Goal: Task Accomplishment & Management: Use online tool/utility

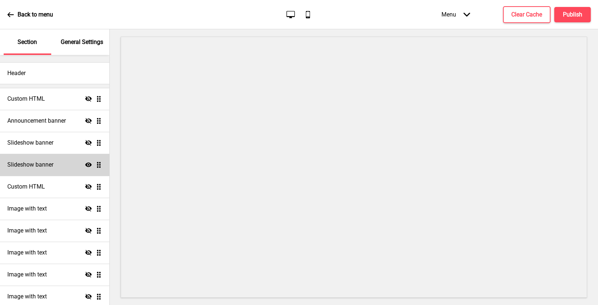
click at [69, 164] on div "Slideshow banner Show Drag" at bounding box center [54, 165] width 109 height 22
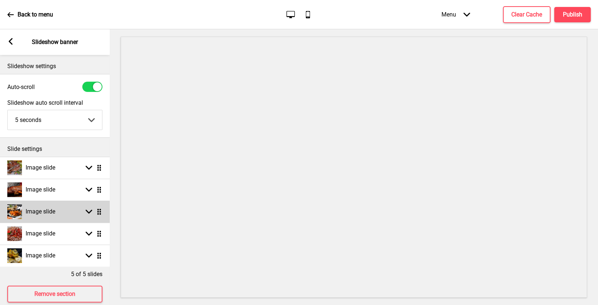
scroll to position [12, 0]
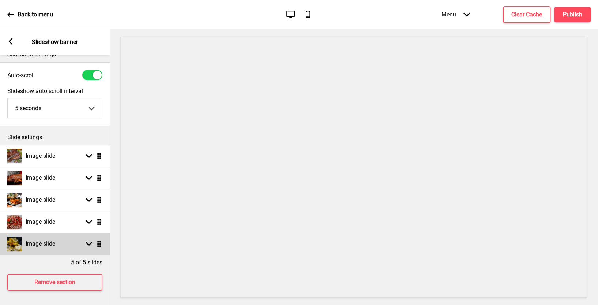
click at [90, 242] on rect at bounding box center [89, 243] width 7 height 7
select select "right"
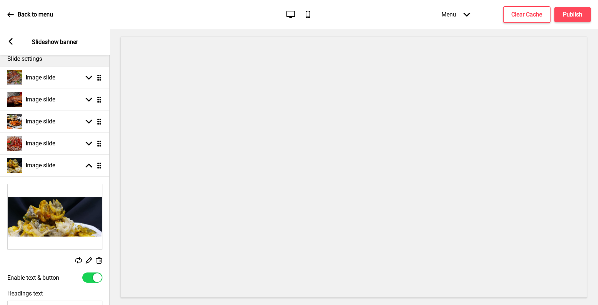
scroll to position [91, 0]
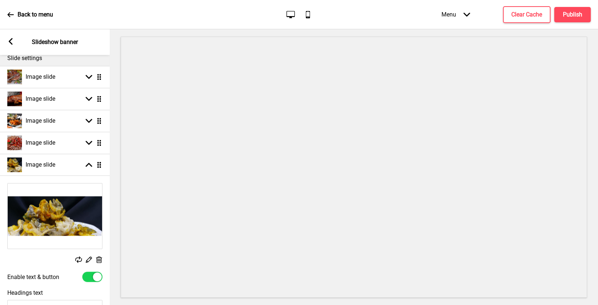
click at [88, 260] on icon at bounding box center [89, 259] width 6 height 6
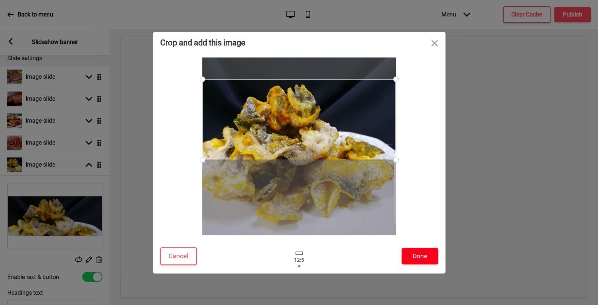
click at [418, 256] on button "Done" at bounding box center [420, 256] width 37 height 16
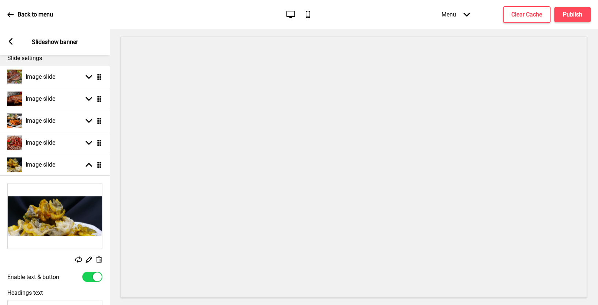
click at [87, 259] on rect at bounding box center [89, 259] width 8 height 8
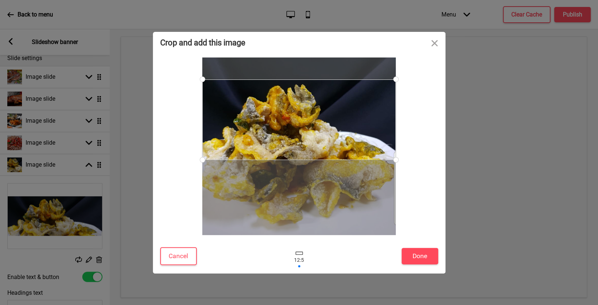
click at [77, 261] on div "Crop and add this image Cancel Done Drop a file here Drag & drop files here or …" at bounding box center [299, 152] width 598 height 305
click at [79, 260] on div "Crop and add this image Cancel Done Drop a file here Drag & drop files here or …" at bounding box center [299, 152] width 598 height 305
click at [177, 254] on button "Cancel" at bounding box center [178, 256] width 37 height 18
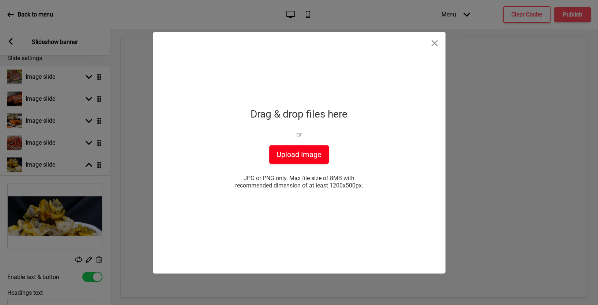
click at [299, 152] on button "Upload Image" at bounding box center [299, 154] width 60 height 18
click at [433, 42] on button "Close" at bounding box center [435, 43] width 22 height 22
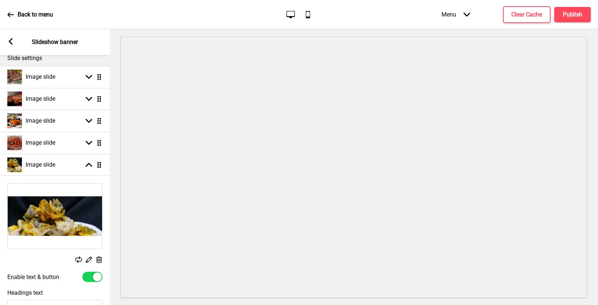
click at [79, 258] on icon at bounding box center [78, 259] width 7 height 7
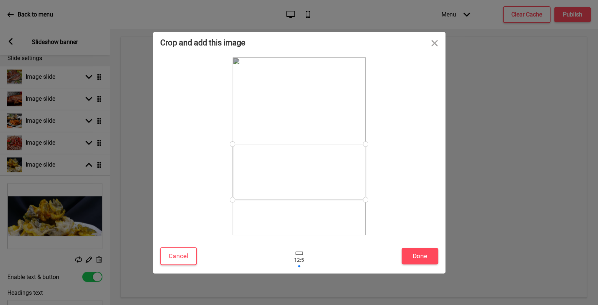
drag, startPoint x: 316, startPoint y: 138, endPoint x: 316, endPoint y: 163, distance: 24.5
click at [316, 164] on div at bounding box center [299, 172] width 133 height 56
click at [421, 256] on button "Done" at bounding box center [420, 256] width 37 height 16
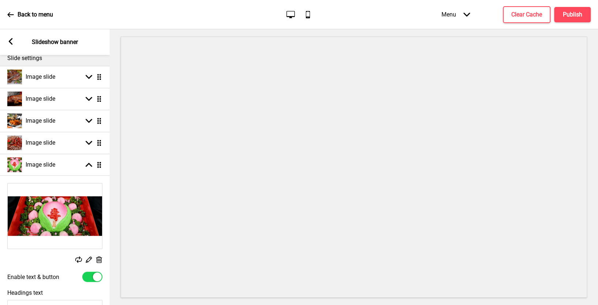
click at [89, 259] on icon at bounding box center [89, 259] width 6 height 6
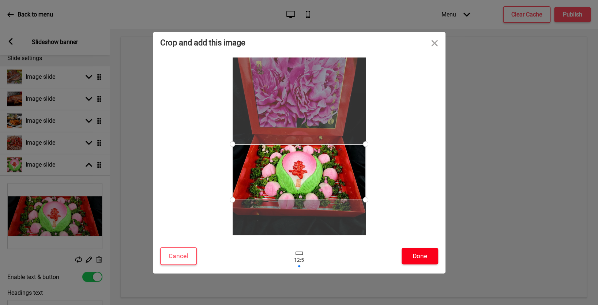
click at [417, 259] on button "Done" at bounding box center [420, 256] width 37 height 16
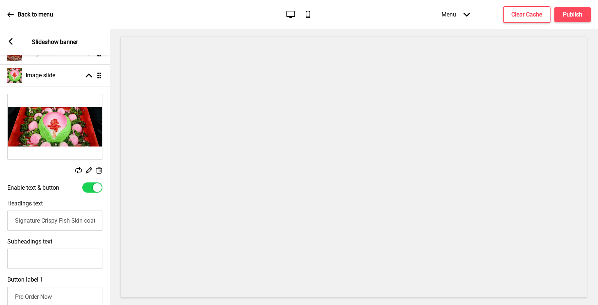
scroll to position [187, 0]
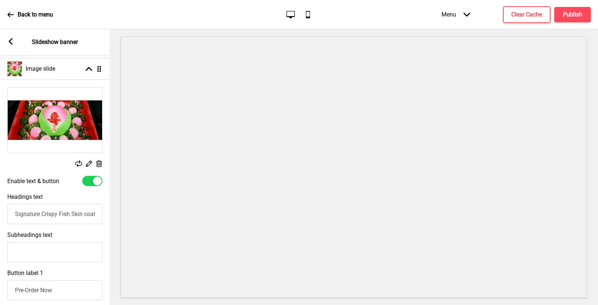
click at [17, 213] on input "Signature Crispy Fish Skin coated with Salted Egg Yolk" at bounding box center [54, 214] width 95 height 20
paste input "Peony Jade HandcraftedLongevity Buns $68 Set"
type input "Peony Jade HandcraftedLongevity Buns $68 Set"
click at [42, 248] on input "Subheadings text" at bounding box center [54, 252] width 95 height 20
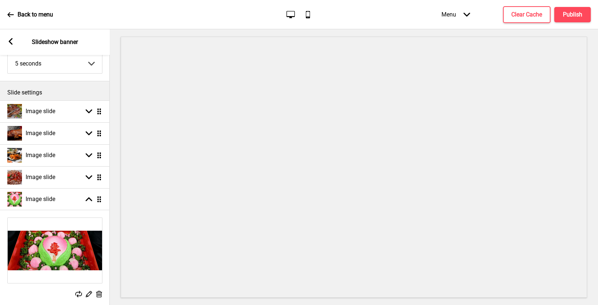
scroll to position [0, 0]
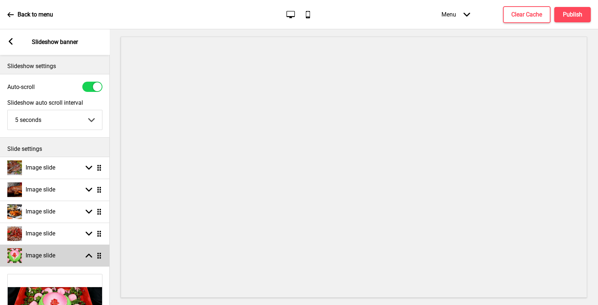
type input "Freshly Handcrafted for your collection"
select select "right"
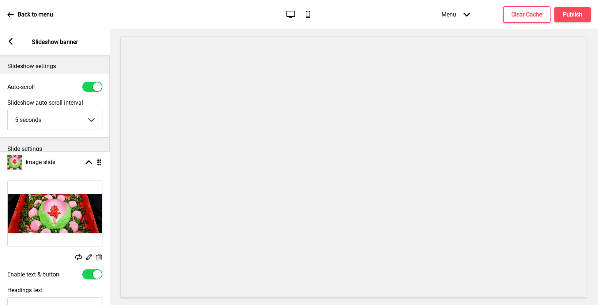
drag, startPoint x: 98, startPoint y: 254, endPoint x: 103, endPoint y: 161, distance: 93.0
select select "right"
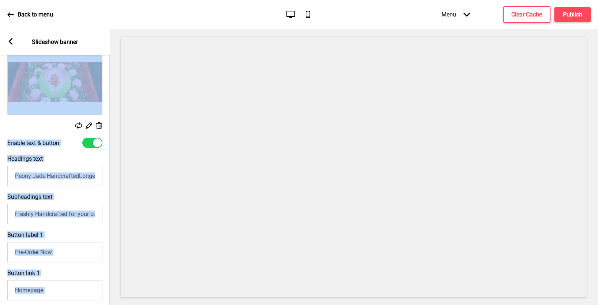
scroll to position [148, 0]
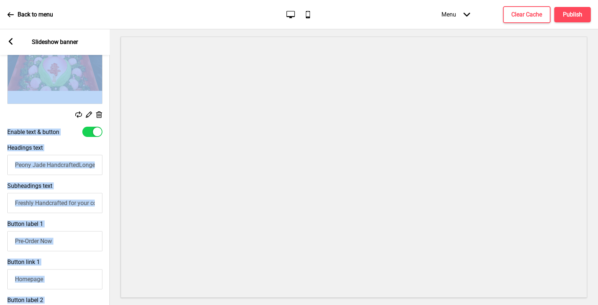
click at [59, 232] on input "Pre-Order Now" at bounding box center [54, 241] width 95 height 20
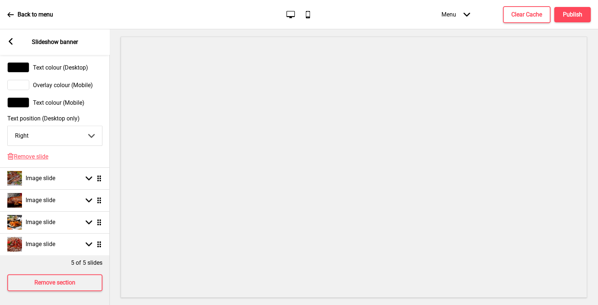
scroll to position [476, 0]
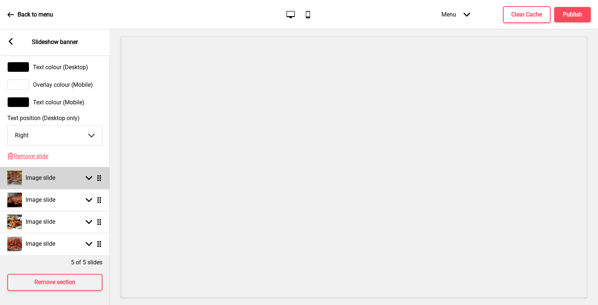
type input "A 3-day Pre-Order is Required"
click at [87, 181] on div "Image slide Arrow down Drag" at bounding box center [55, 178] width 110 height 22
select select "right"
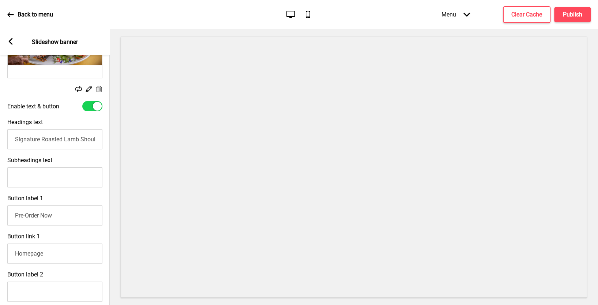
scroll to position [180, 0]
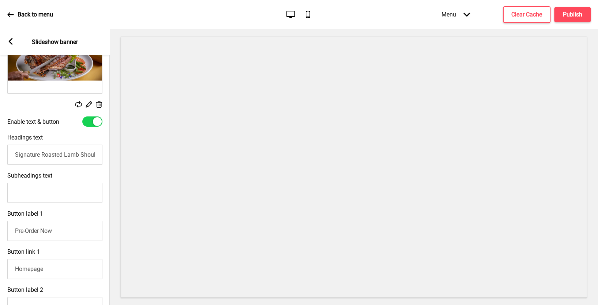
click at [15, 155] on input "Signature Roasted Lamb Shoulder" at bounding box center [54, 154] width 95 height 20
click at [26, 157] on input "Peony [PERSON_NAME]'s Signature Roasted Lamb Shoulder" at bounding box center [54, 154] width 95 height 20
type input "Peony [PERSON_NAME]'s Signature Roasted Lamb Shoulder"
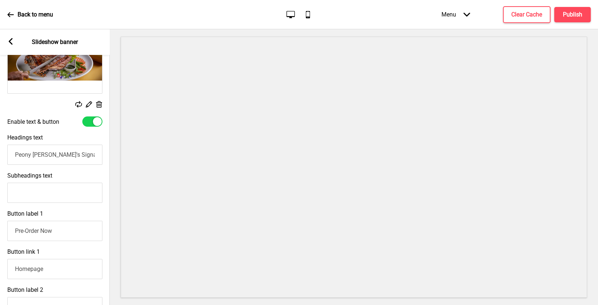
click at [39, 198] on input "Subheadings text" at bounding box center [54, 193] width 95 height 20
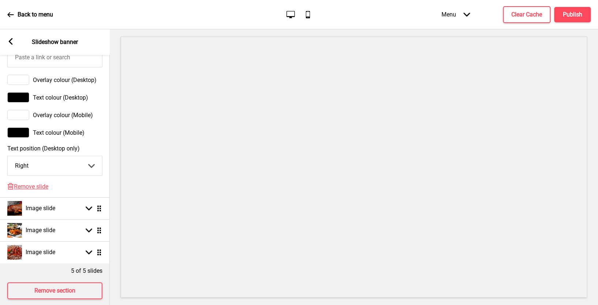
scroll to position [476, 0]
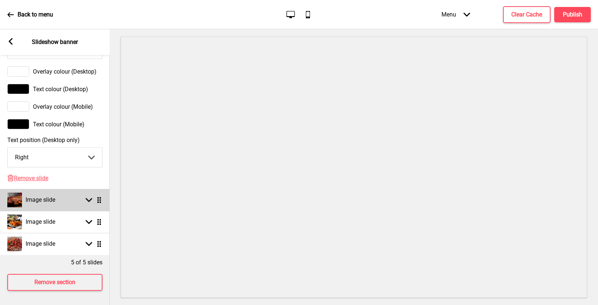
type input "Ideal for 8 to 10 guests"
click at [94, 200] on div "Arrow down Drag" at bounding box center [92, 199] width 20 height 7
select select "right"
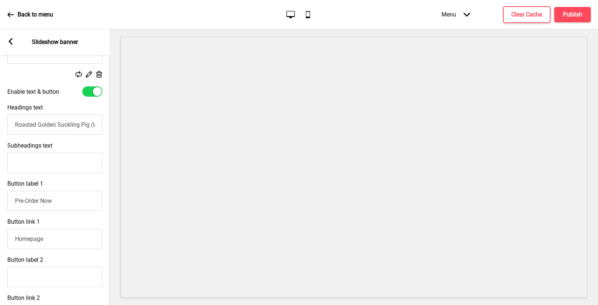
scroll to position [229, 0]
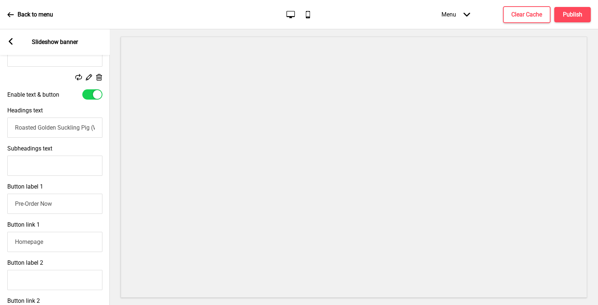
click at [15, 127] on input "Roasted Golden Suckling Pig (Whole). An advanced order of one day is required." at bounding box center [54, 127] width 95 height 20
type input "Peony [PERSON_NAME]'s Signature Roasted Golden Suckling Pig (Whole)."
click at [26, 170] on input "Subheadings text" at bounding box center [54, 165] width 95 height 20
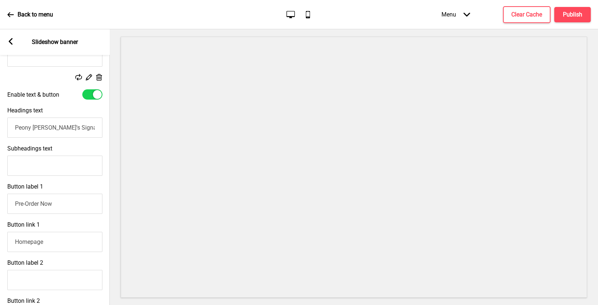
paste input "An advanced order of one day is required."
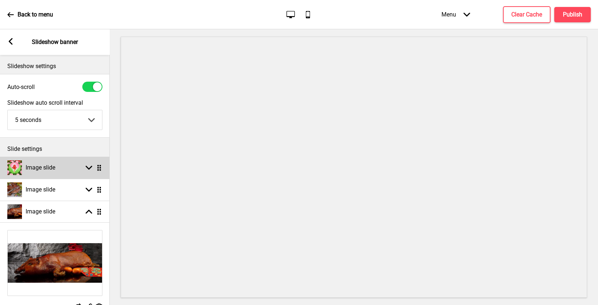
type input "An advanced order of one day is required."
click at [92, 167] on div "Arrow down Drag" at bounding box center [92, 167] width 20 height 7
select select "right"
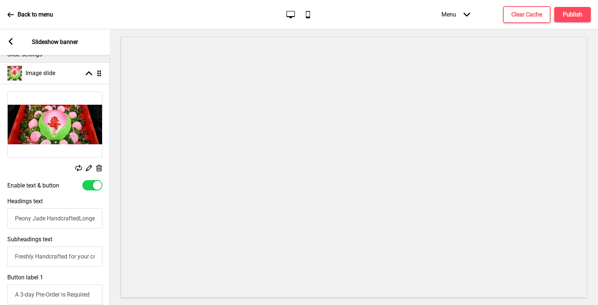
scroll to position [131, 0]
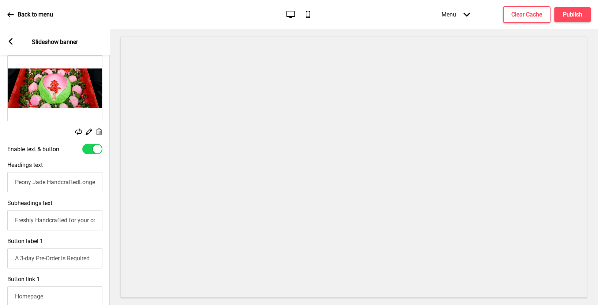
click at [14, 220] on input "Freshly Handcrafted for your collection" at bounding box center [54, 220] width 95 height 20
paste input "An advanced order of one day is required."
click at [20, 215] on input "An advanced order of one day is required." at bounding box center [54, 220] width 95 height 20
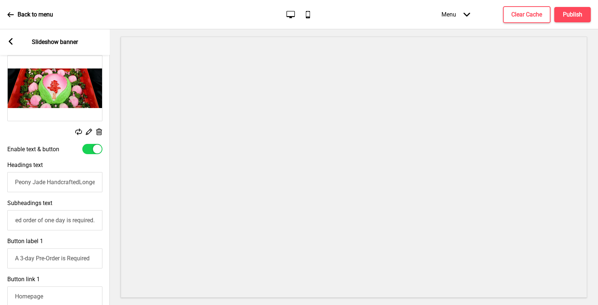
click at [28, 221] on input "An advanced order of one day is required." at bounding box center [54, 220] width 95 height 20
type input "An advanced order of 3 days is required."
drag, startPoint x: 38, startPoint y: 257, endPoint x: 5, endPoint y: 256, distance: 32.9
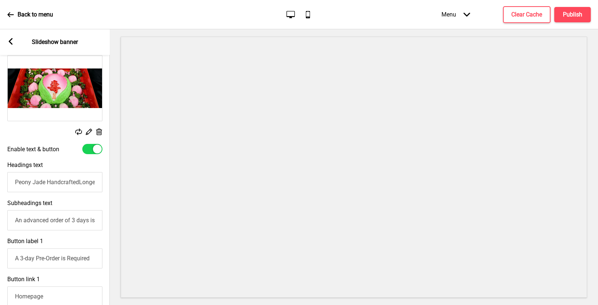
click at [5, 256] on div "Button label 1 A 3-day Pre-Order is Required" at bounding box center [55, 253] width 110 height 38
type input "Pre-Order Now"
click at [58, 184] on input "Peony Jade HandcraftedLongevity Buns $68 Set" at bounding box center [54, 182] width 95 height 20
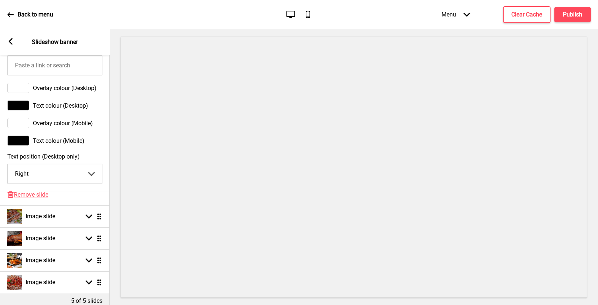
scroll to position [476, 0]
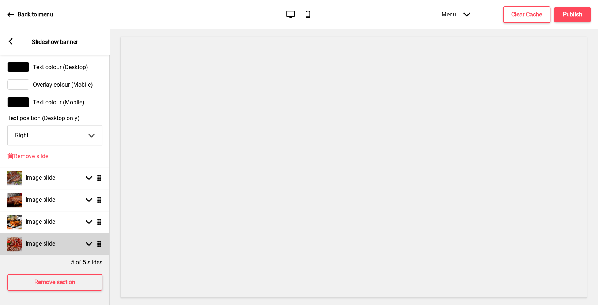
type input "Peony Jade HandcraftedLongevity Buns $68 Set."
click at [86, 242] on icon at bounding box center [89, 244] width 7 height 4
select select "right"
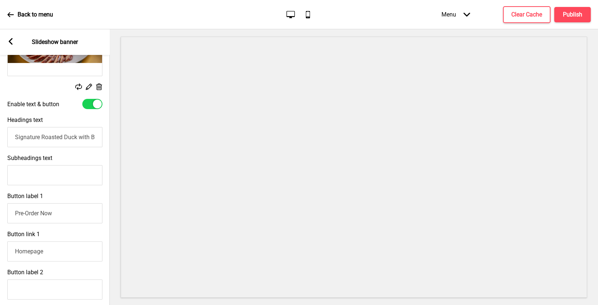
scroll to position [258, 0]
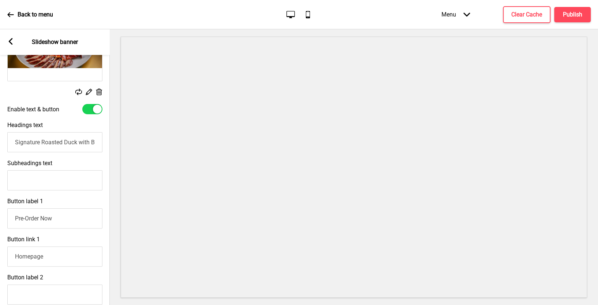
click at [15, 141] on input "Signature Roasted Duck with Black Truffle Sauce" at bounding box center [54, 142] width 95 height 20
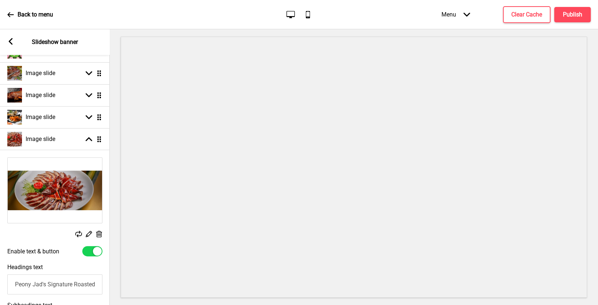
scroll to position [88, 0]
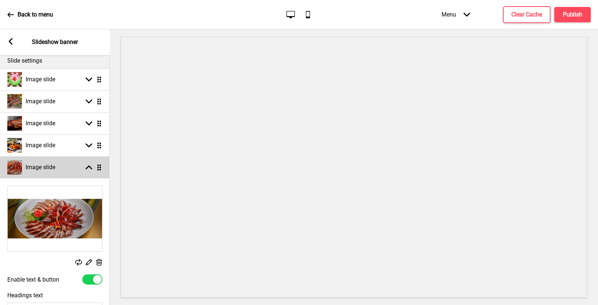
type input "Peony Jad's Signature Roasted Duck with Black Truffle Sauce"
select select "right"
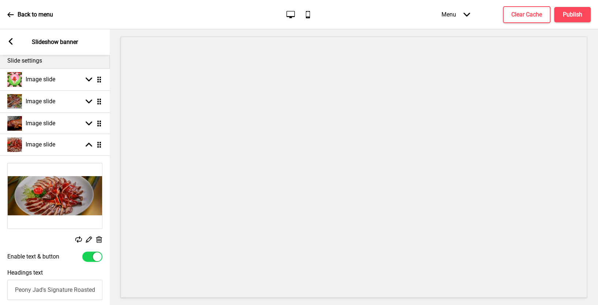
drag, startPoint x: 101, startPoint y: 168, endPoint x: 100, endPoint y: 145, distance: 22.3
select select "right"
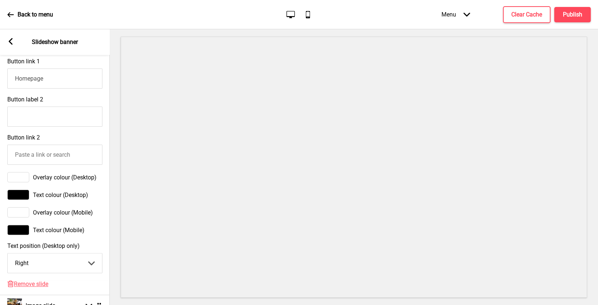
scroll to position [476, 0]
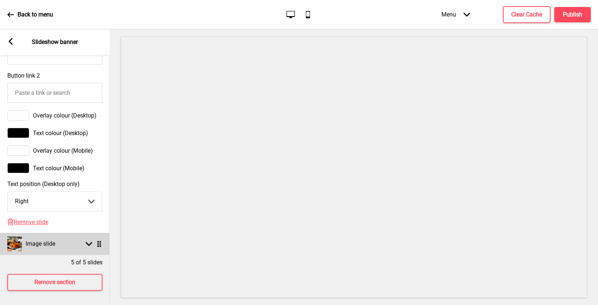
click at [88, 242] on rect at bounding box center [89, 243] width 7 height 7
select select "right"
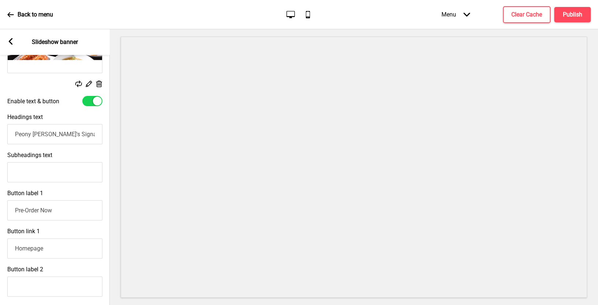
scroll to position [241, 0]
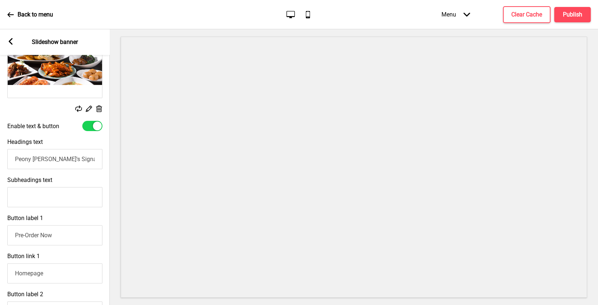
click at [79, 157] on input "Peony [PERSON_NAME]'s Signature Classics" at bounding box center [54, 159] width 95 height 20
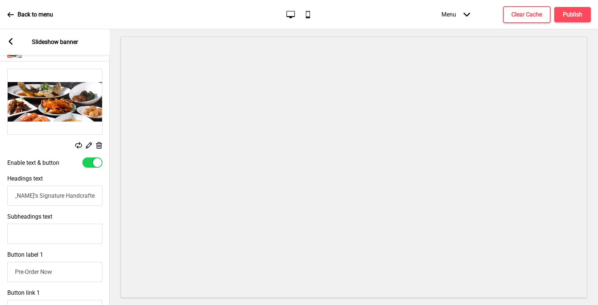
scroll to position [194, 0]
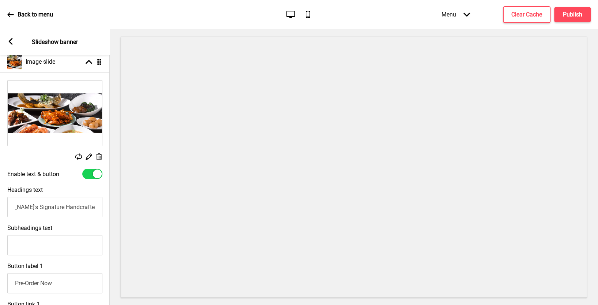
type input "Peony [PERSON_NAME]'s Signature Handcrafted Dim Sum"
click at [80, 157] on rect at bounding box center [78, 156] width 7 height 7
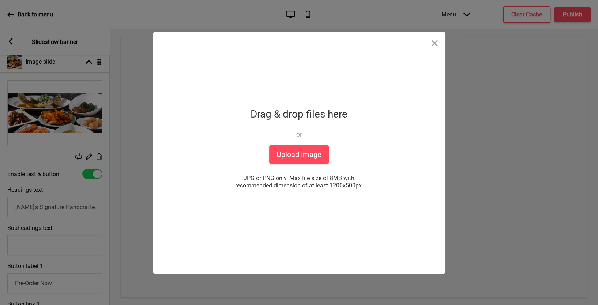
scroll to position [0, 0]
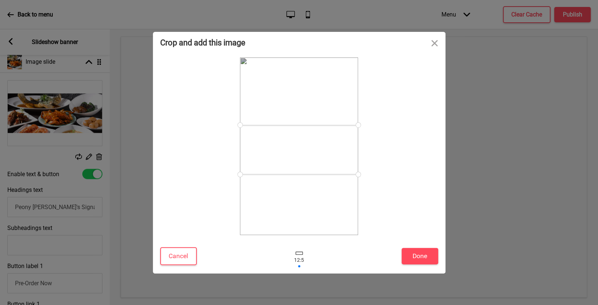
click at [300, 149] on div at bounding box center [299, 149] width 118 height 49
click at [422, 255] on button "Done" at bounding box center [420, 256] width 37 height 16
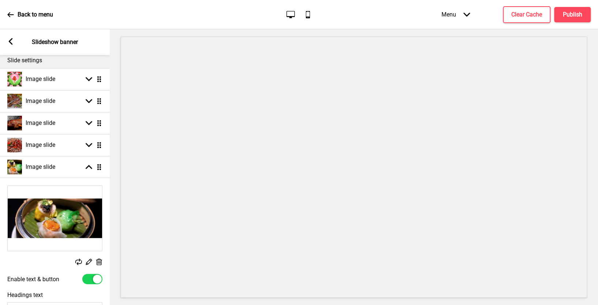
scroll to position [75, 0]
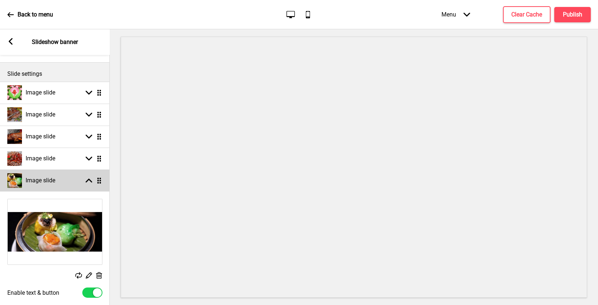
select select "right"
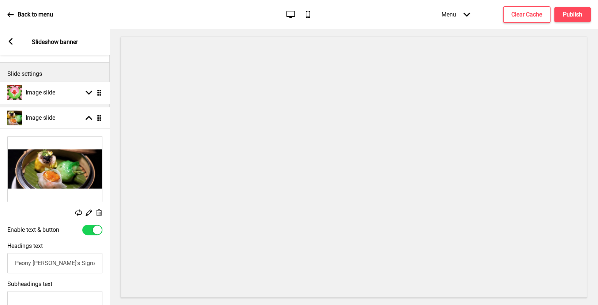
drag, startPoint x: 101, startPoint y: 179, endPoint x: 99, endPoint y: 116, distance: 62.2
select select "right"
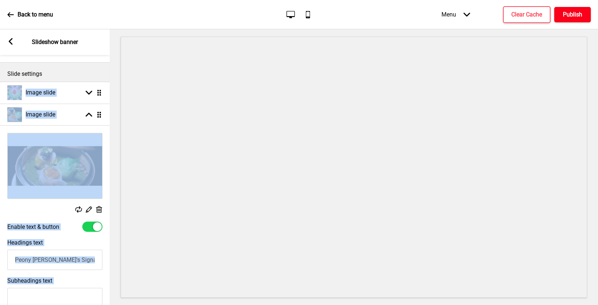
click at [578, 15] on h4 "Publish" at bounding box center [572, 15] width 19 height 8
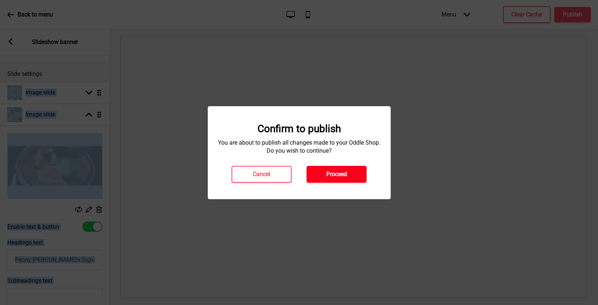
click at [338, 176] on h4 "Proceed" at bounding box center [336, 174] width 21 height 8
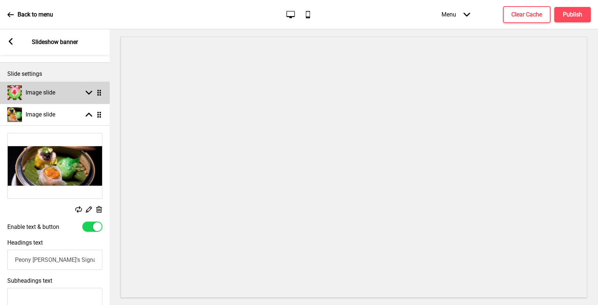
click at [80, 95] on div "Image slide Arrow down Drag" at bounding box center [55, 93] width 110 height 22
select select "right"
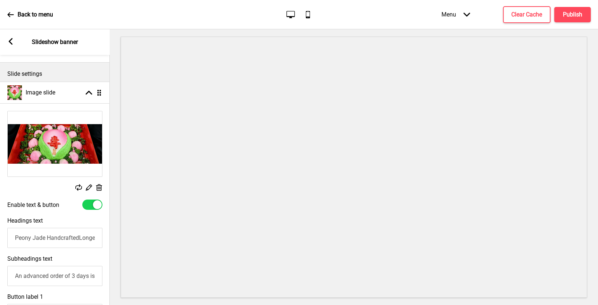
scroll to position [108, 0]
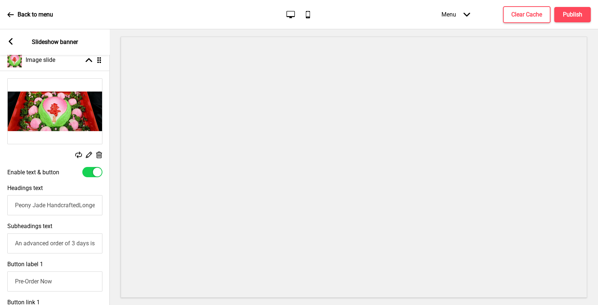
click at [88, 204] on input "Peony Jade HandcraftedLongevity Buns $68 Set." at bounding box center [54, 205] width 95 height 20
click at [86, 208] on input "Peony Jade Handcrafted Longevity Buns $68 Set" at bounding box center [54, 205] width 95 height 20
click at [27, 202] on input "Peony Jade Handcrafted Longevity Buns $68 Set" at bounding box center [54, 205] width 95 height 20
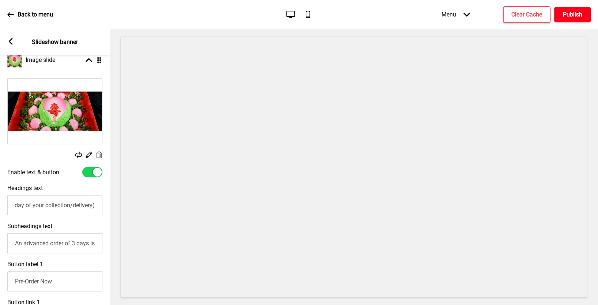
click at [571, 15] on h4 "Publish" at bounding box center [572, 15] width 19 height 8
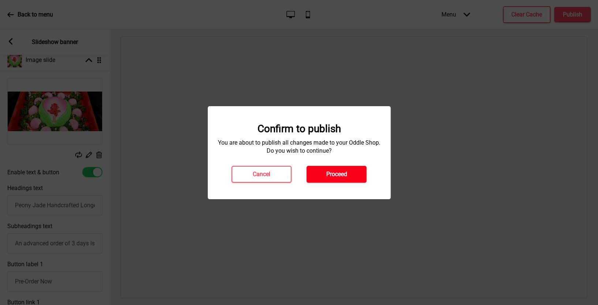
click at [341, 172] on h4 "Proceed" at bounding box center [336, 174] width 21 height 8
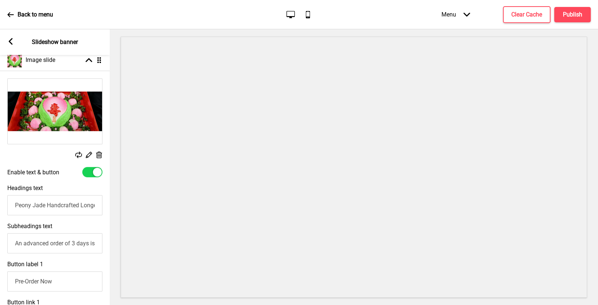
click at [57, 206] on input "Peony Jade Handcrafted Longevity Buns $68 Set (each will be crafted on the day …" at bounding box center [54, 205] width 95 height 20
type input "Peony Jade Handcrafted Longevity Buns $68 Set (each will be crafted on the day …"
click at [576, 14] on h4 "Publish" at bounding box center [572, 15] width 19 height 8
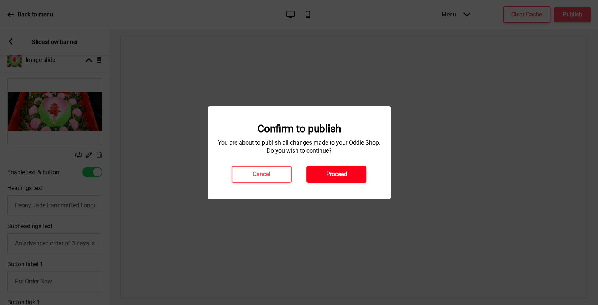
click at [354, 171] on button "Proceed" at bounding box center [337, 174] width 60 height 17
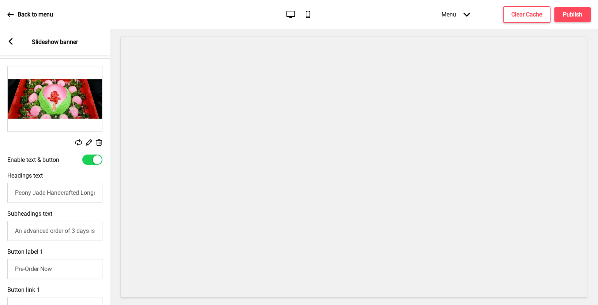
scroll to position [121, 0]
click at [17, 229] on input "An advanced order of 3 days is required." at bounding box center [54, 230] width 95 height 20
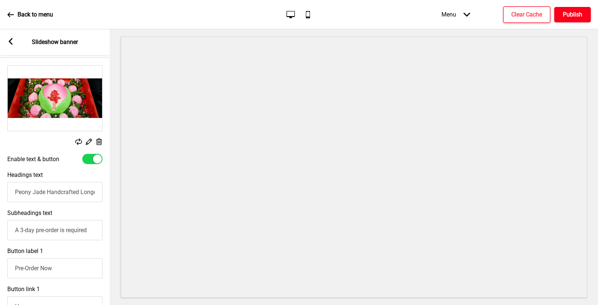
type input "A 3-day pre-order is required"
click at [564, 18] on h4 "Publish" at bounding box center [572, 15] width 19 height 8
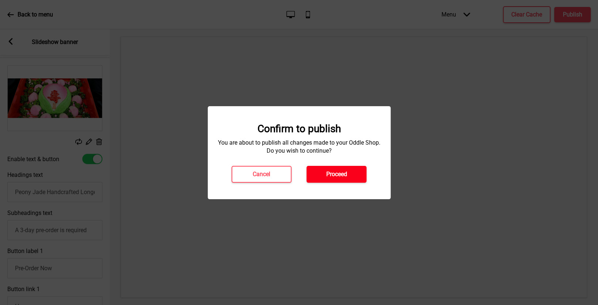
click at [340, 173] on h4 "Proceed" at bounding box center [336, 174] width 21 height 8
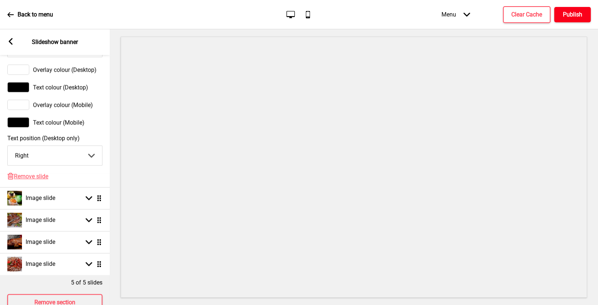
scroll to position [476, 0]
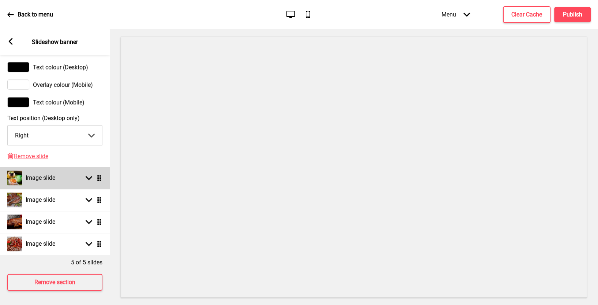
click at [93, 177] on div "Arrow down Drag" at bounding box center [92, 177] width 20 height 7
select select "right"
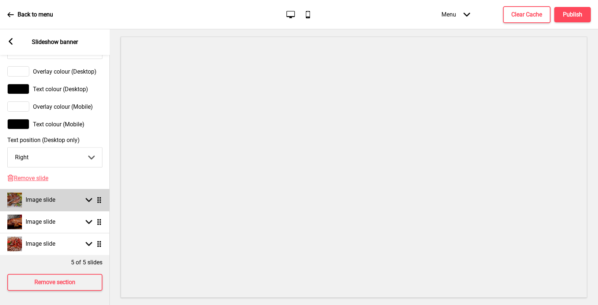
scroll to position [472, 0]
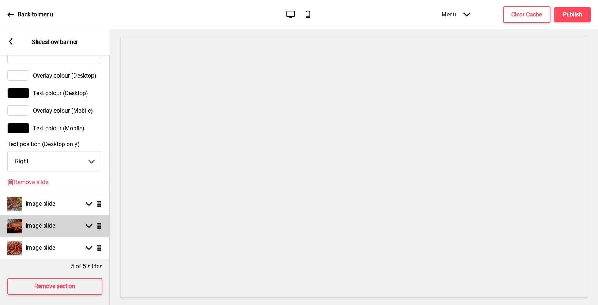
click at [77, 230] on div "Image slide Arrow down Drag" at bounding box center [55, 226] width 110 height 22
select select "right"
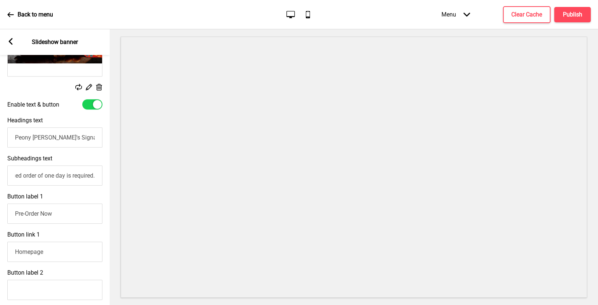
scroll to position [0, 0]
drag, startPoint x: 15, startPoint y: 175, endPoint x: 118, endPoint y: 176, distance: 103.2
click at [118, 176] on div "Section General Settings Header Custom HTML Hide Drag Announcement banner Hide …" at bounding box center [299, 166] width 598 height 275
paste input "3-day pre-order is required"
click at [23, 176] on input "A 3-day pre-order is required" at bounding box center [54, 175] width 95 height 20
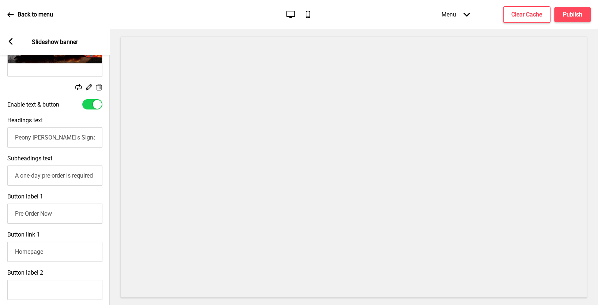
scroll to position [0, 4]
type input "A one-day pre-order is required"
click at [91, 140] on input "Peony [PERSON_NAME]'s Signature Roasted Golden Suckling Pig (Whole)." at bounding box center [54, 137] width 95 height 20
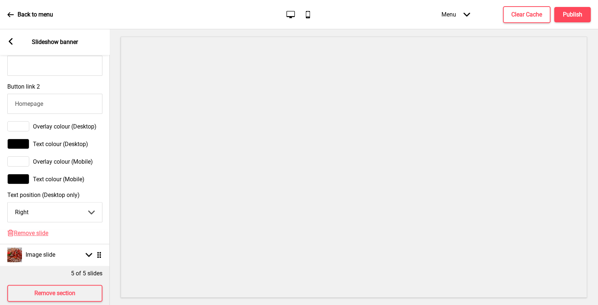
scroll to position [476, 0]
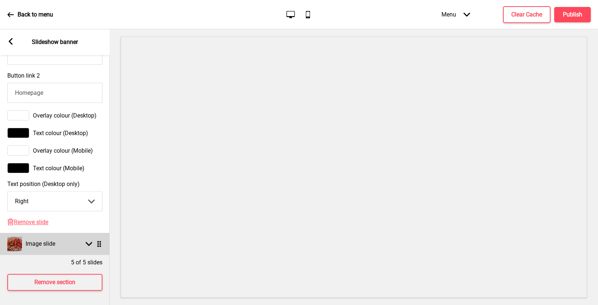
type input "Peony [PERSON_NAME]'s Signature Roasted Golden Suckling Pig (Whole)"
click at [90, 243] on icon at bounding box center [89, 244] width 7 height 4
select select "right"
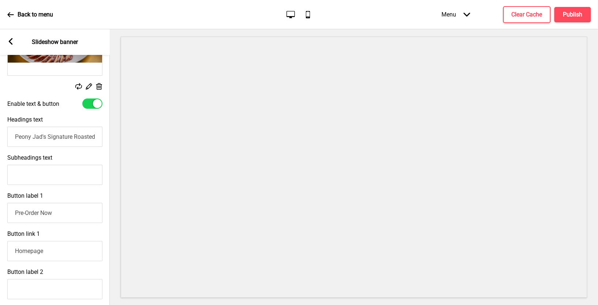
scroll to position [255, 0]
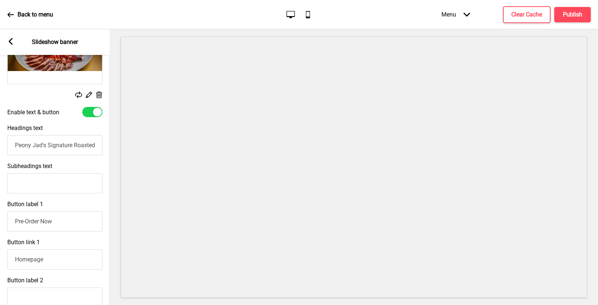
click at [72, 146] on input "Peony Jad's Signature Roasted Duck with Black Truffle Sauce" at bounding box center [54, 145] width 95 height 20
click at [34, 146] on input "Peony Jad's Signature Roasted Duck with Black Truffle Sauce" at bounding box center [54, 145] width 95 height 20
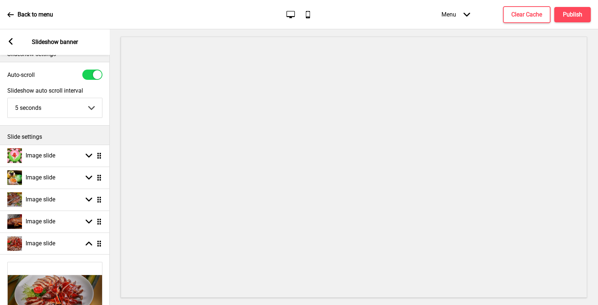
scroll to position [0, 0]
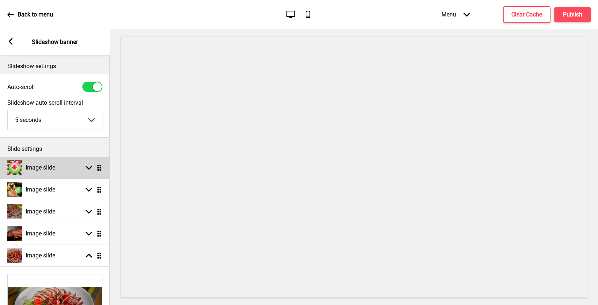
type input "Peony [PERSON_NAME]'s Signature Roasted Duck with Black Truffle Sauce"
click at [56, 171] on div "Image slide Arrow down Drag" at bounding box center [55, 168] width 110 height 22
select select "right"
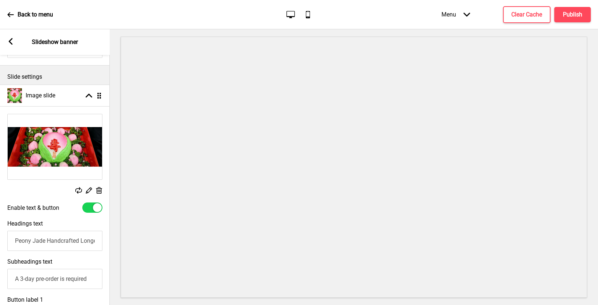
scroll to position [75, 0]
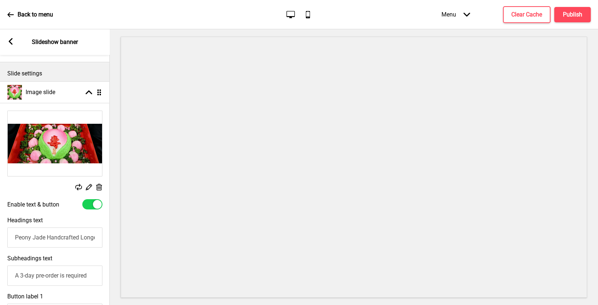
click at [44, 237] on input "Peony Jade Handcrafted Longevity Buns $68 Set (each will be crafted on the day …" at bounding box center [54, 237] width 95 height 20
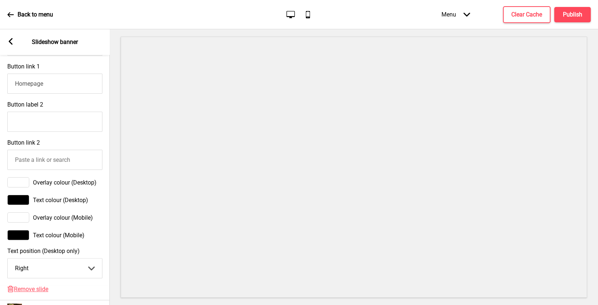
scroll to position [360, 0]
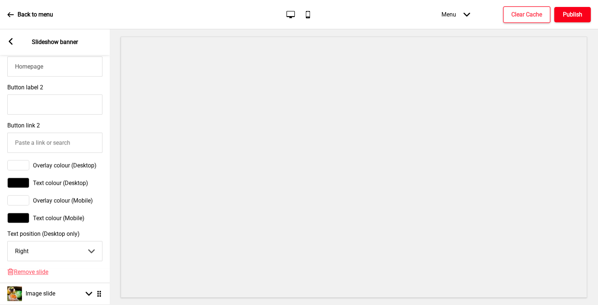
type input "Peony [PERSON_NAME]'s Signature Handcrafted Longevity Buns $68 Set (each will b…"
click at [568, 11] on h4 "Publish" at bounding box center [572, 15] width 19 height 8
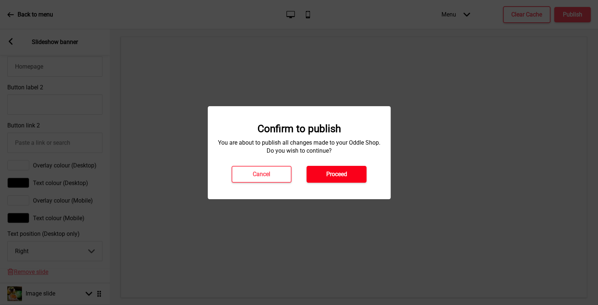
click at [343, 171] on h4 "Proceed" at bounding box center [336, 174] width 21 height 8
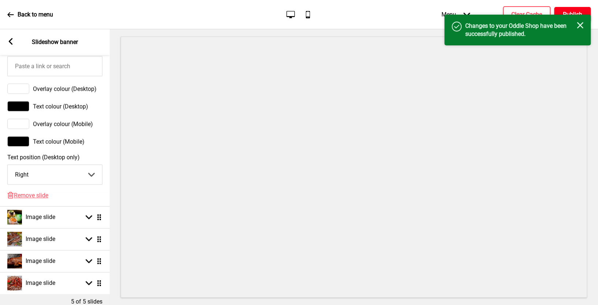
scroll to position [460, 0]
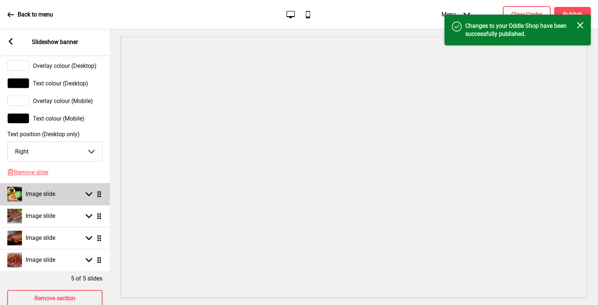
click at [78, 197] on div "Image slide Arrow down Drag" at bounding box center [55, 194] width 110 height 22
select select "right"
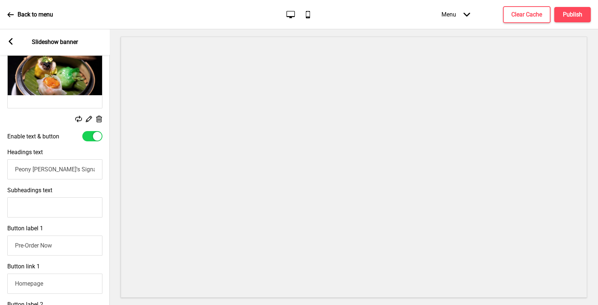
scroll to position [165, 0]
click at [50, 170] on input "Peony [PERSON_NAME]'s Signature Handcrafted Dim Sum" at bounding box center [54, 170] width 95 height 20
click at [28, 171] on input "Peony [PERSON_NAME]'s Signature Handcrafted Dim Sum (Freshly handcrafted by our…" at bounding box center [54, 170] width 95 height 20
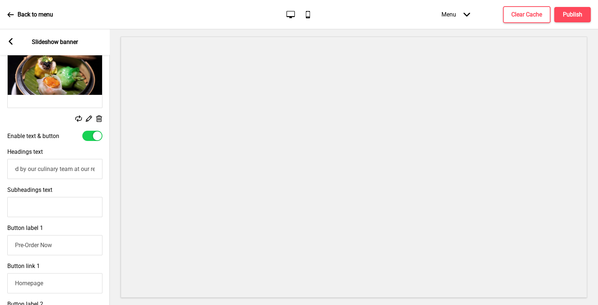
click at [48, 169] on input "Peony [PERSON_NAME]'s Signature Handcrafted Dim Sum (Freshly handcrafted by our…" at bounding box center [54, 169] width 95 height 20
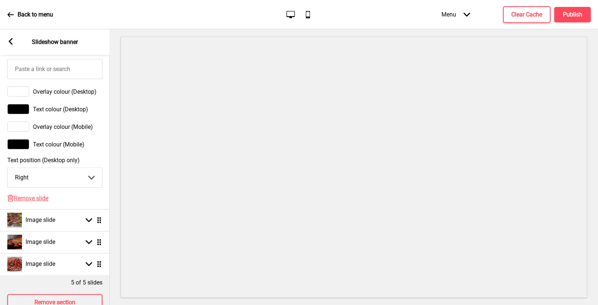
scroll to position [476, 0]
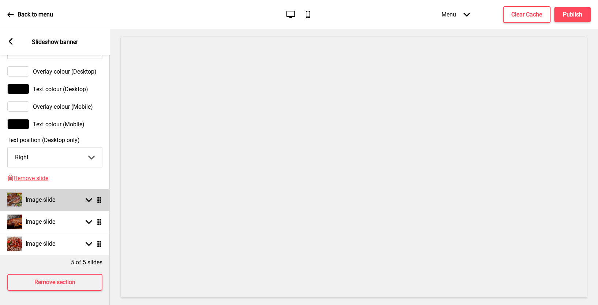
type input "Peony [PERSON_NAME]'s Signature Handcrafted Dim Sum (Freshly handcrafted by our…"
click at [58, 203] on div "Image slide Arrow down Drag" at bounding box center [55, 200] width 110 height 22
select select "right"
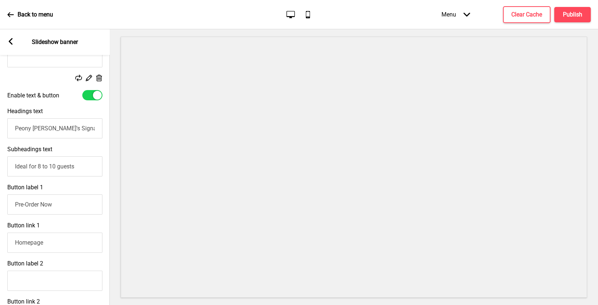
scroll to position [222, 0]
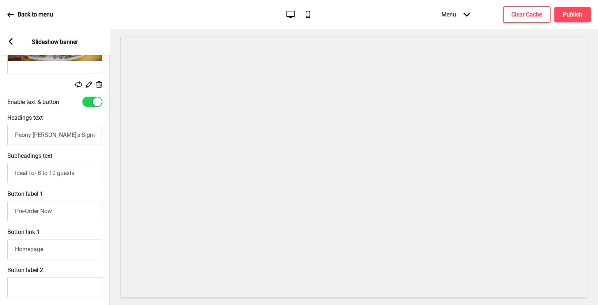
click at [81, 134] on input "Peony [PERSON_NAME]'s Signature Roasted Lamb Shoulder" at bounding box center [54, 135] width 95 height 20
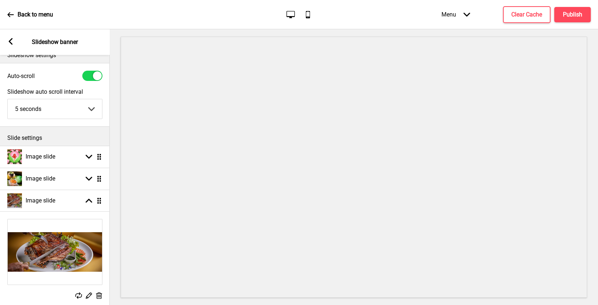
scroll to position [0, 0]
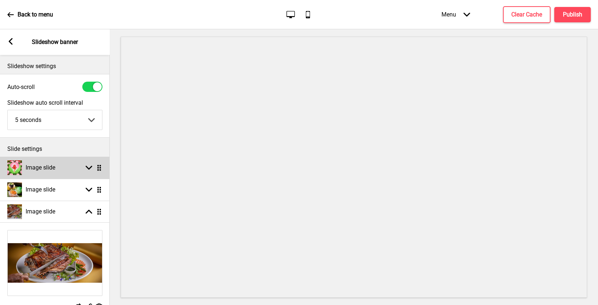
click at [55, 171] on div "Image slide" at bounding box center [31, 167] width 48 height 15
select select "right"
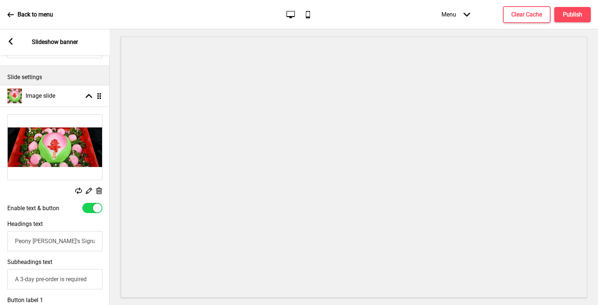
scroll to position [72, 0]
click at [77, 237] on input "Peony [PERSON_NAME]'s Signature Handcrafted Longevity Buns $68 Set (each will b…" at bounding box center [54, 240] width 95 height 20
click at [78, 241] on input "Peony [PERSON_NAME]'s Signature Handcrafted Longevity Buns $68 Set (each will b…" at bounding box center [54, 240] width 95 height 20
click at [79, 241] on input "Peony [PERSON_NAME]'s Signature Handcrafted Longevity Buns $68 Set (each will b…" at bounding box center [54, 240] width 95 height 20
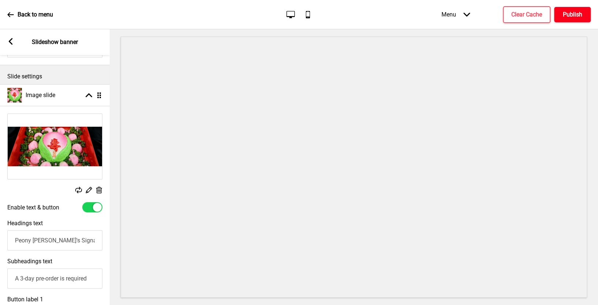
click at [564, 15] on h4 "Publish" at bounding box center [572, 15] width 19 height 8
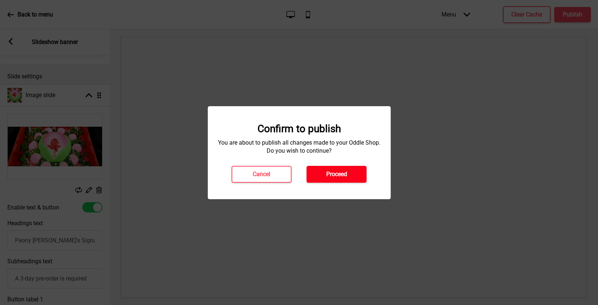
click at [354, 177] on button "Proceed" at bounding box center [337, 174] width 60 height 17
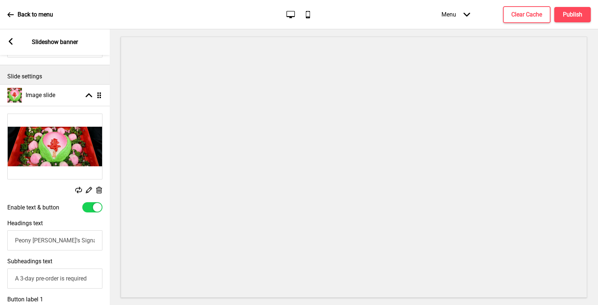
click at [66, 242] on input "Peony [PERSON_NAME]'s Signature Handcrafted Longevity Buns $68 Set (Each will b…" at bounding box center [54, 240] width 95 height 20
click at [574, 11] on h4 "Publish" at bounding box center [572, 15] width 19 height 8
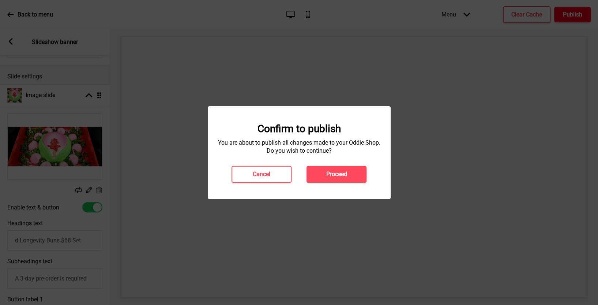
scroll to position [0, 0]
click at [333, 174] on h4 "Proceed" at bounding box center [336, 174] width 21 height 8
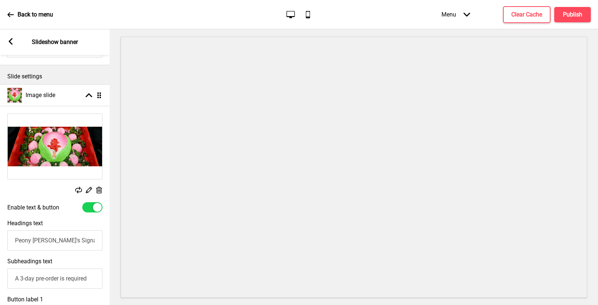
click at [80, 240] on input "Peony [PERSON_NAME]'s Signature Handcrafted Longevity Buns $68 Set (Each will b…" at bounding box center [54, 240] width 95 height 20
type input "Peony [PERSON_NAME]'s Signature Handcrafted Longevity Buns $68 Set (Each will b…"
click at [576, 14] on h4 "Publish" at bounding box center [572, 15] width 19 height 8
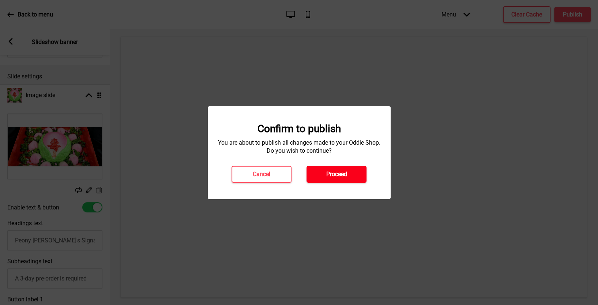
click at [333, 175] on h4 "Proceed" at bounding box center [336, 174] width 21 height 8
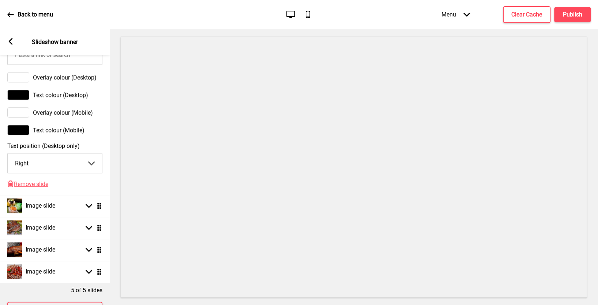
scroll to position [476, 0]
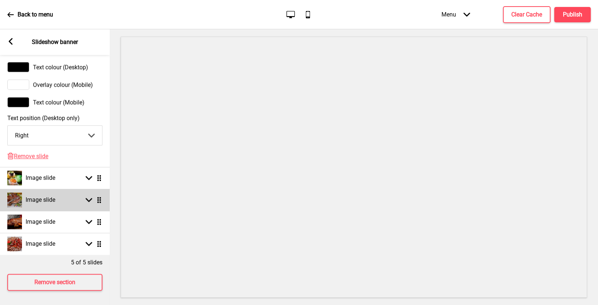
click at [57, 204] on div "Image slide Arrow down Drag" at bounding box center [55, 200] width 110 height 22
select select "right"
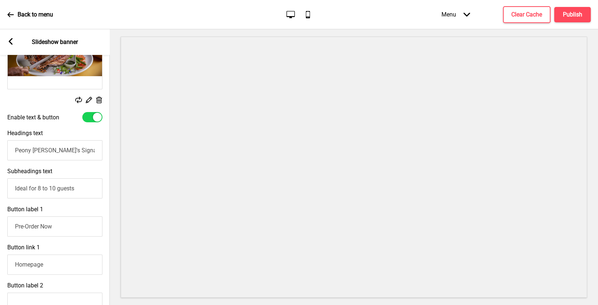
scroll to position [208, 0]
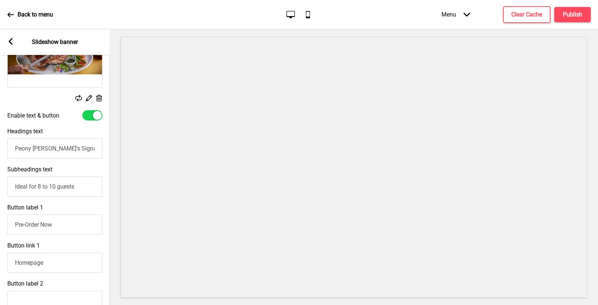
drag, startPoint x: 15, startPoint y: 187, endPoint x: 100, endPoint y: 185, distance: 85.6
click at [100, 185] on input "Ideal for 8 to 10 guests" at bounding box center [54, 186] width 95 height 20
click at [93, 145] on input "Peony [PERSON_NAME]'s Signature Roasted Lamb Shoulder" at bounding box center [54, 148] width 95 height 20
paste input "Ideal for 8 to 10 guests"
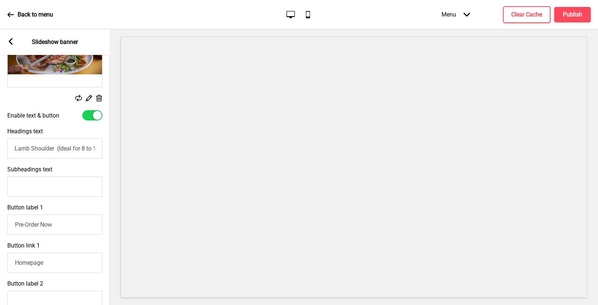
scroll to position [0, 115]
type input "Peony [PERSON_NAME]'s Signature Roasted Lamb Shoulder (Ideal for 8 to 10 guests)"
click at [578, 9] on button "Publish" at bounding box center [572, 14] width 37 height 15
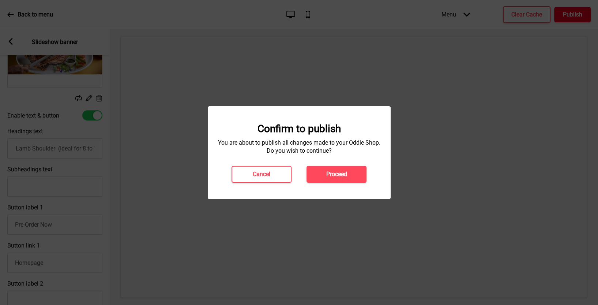
scroll to position [0, 0]
click at [328, 179] on button "Proceed" at bounding box center [337, 174] width 60 height 17
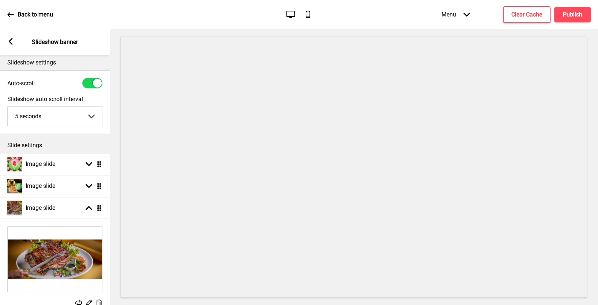
scroll to position [0, 0]
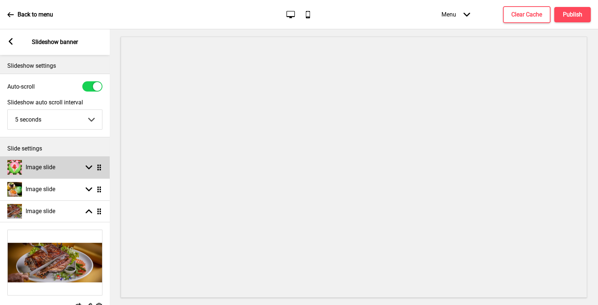
click at [85, 171] on div "Image slide Arrow down Drag" at bounding box center [55, 167] width 110 height 22
select select "right"
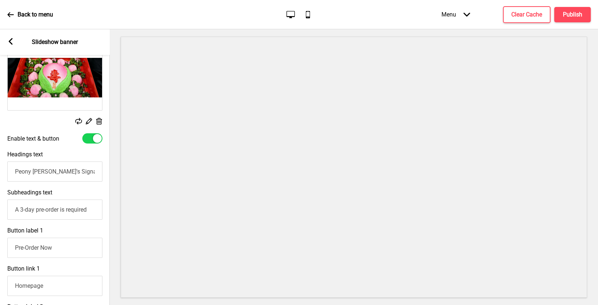
scroll to position [179, 0]
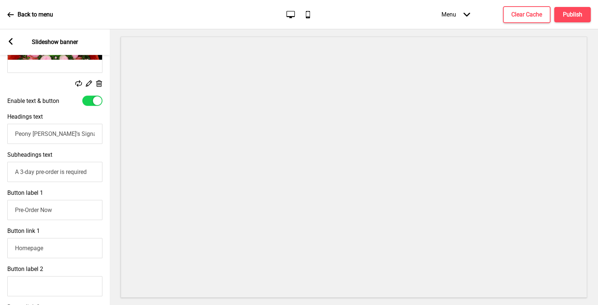
drag, startPoint x: 14, startPoint y: 172, endPoint x: 111, endPoint y: 178, distance: 97.5
click at [111, 178] on div "Section General Settings Header Custom HTML Hide Drag Announcement banner Hide …" at bounding box center [299, 166] width 598 height 275
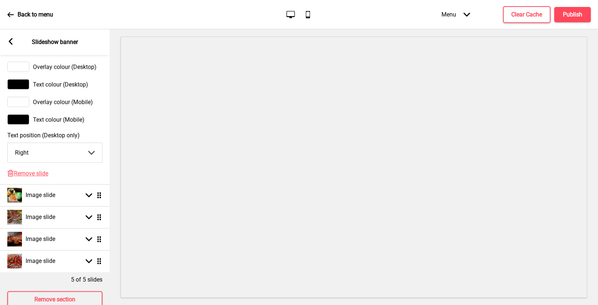
scroll to position [476, 0]
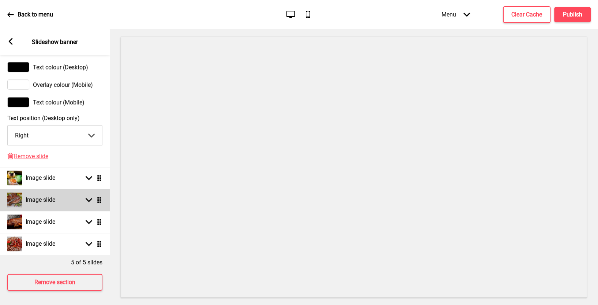
click at [89, 203] on div "Image slide Arrow down Drag" at bounding box center [55, 200] width 110 height 22
select select "right"
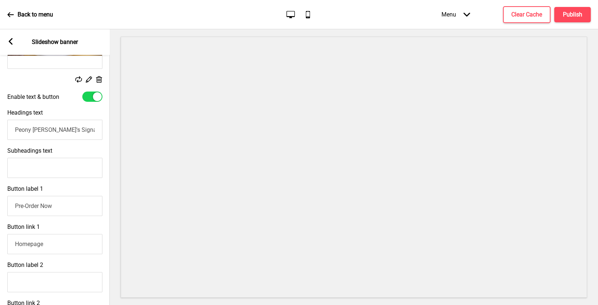
scroll to position [224, 0]
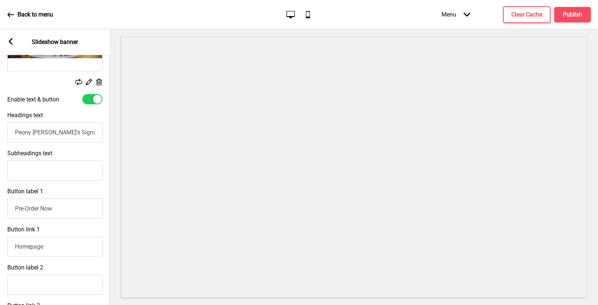
click at [44, 168] on input "Subheadings text" at bounding box center [54, 170] width 95 height 20
paste input "A 3-day pre-order is required"
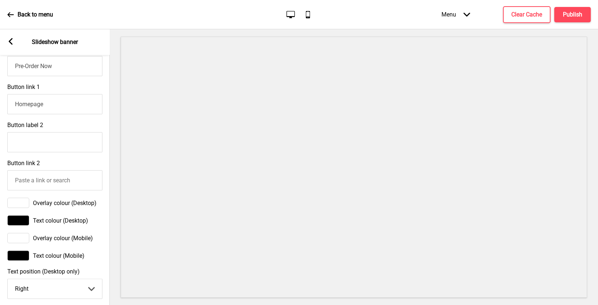
scroll to position [404, 0]
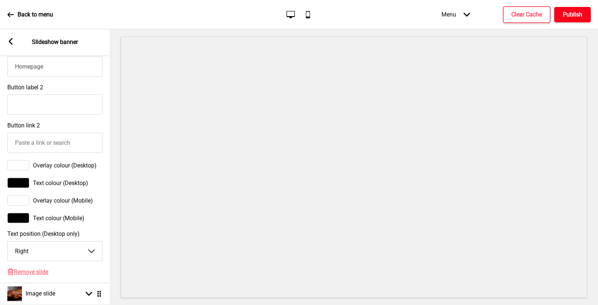
type input "A 3-day pre-order is required"
click at [581, 14] on h4 "Publish" at bounding box center [572, 15] width 19 height 8
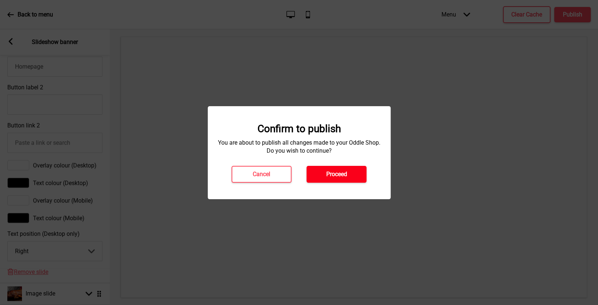
click at [361, 169] on button "Proceed" at bounding box center [337, 174] width 60 height 17
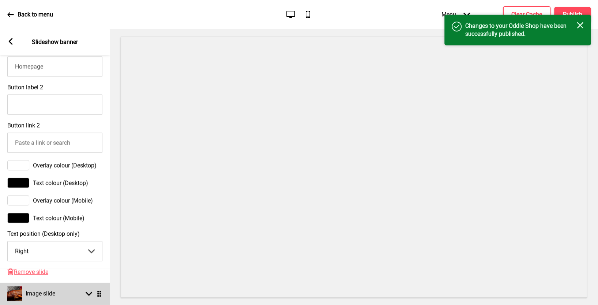
click at [50, 288] on div "Image slide" at bounding box center [31, 293] width 48 height 15
select select "right"
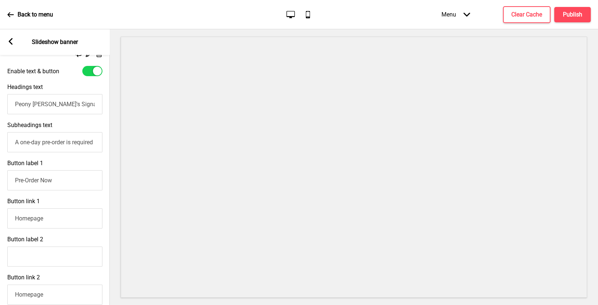
scroll to position [265, 0]
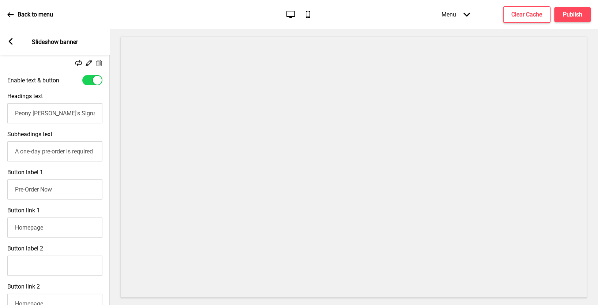
click at [65, 113] on input "Peony [PERSON_NAME]'s Signature Roasted Golden Suckling Pig (Whole)" at bounding box center [54, 113] width 95 height 20
click at [576, 12] on h4 "Publish" at bounding box center [572, 15] width 19 height 8
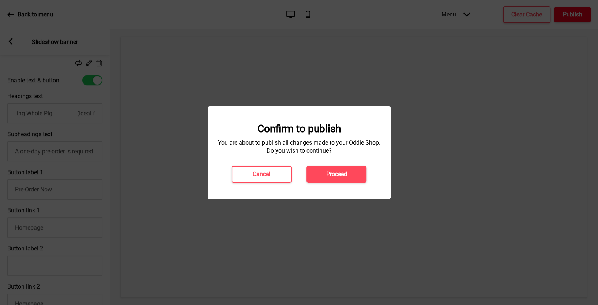
scroll to position [0, 0]
click at [347, 170] on button "Proceed" at bounding box center [337, 174] width 60 height 17
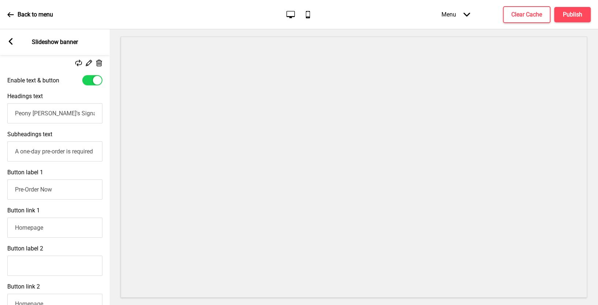
click at [83, 151] on input "A one-day pre-order is required" at bounding box center [54, 151] width 95 height 20
click at [85, 116] on input "Peony [PERSON_NAME]'s Signature Roasted Golden Suckling Whole Pig (Ideal for 8 …" at bounding box center [54, 113] width 95 height 20
click at [62, 114] on input "Peony [PERSON_NAME]'s Signature Roasted Golden Suckling Whole Pig (Ideal for 8 …" at bounding box center [54, 113] width 95 height 20
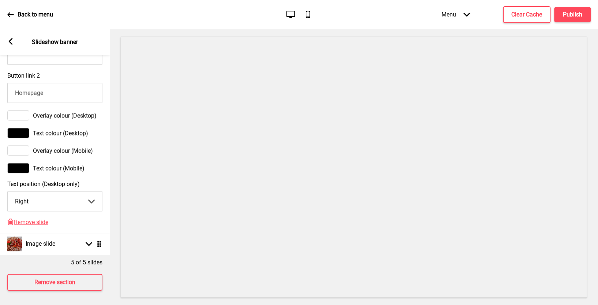
scroll to position [198, 0]
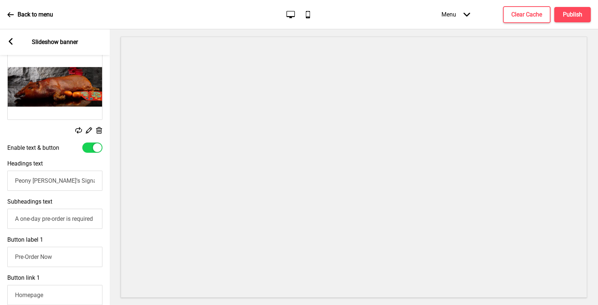
click at [71, 176] on input "Peony [PERSON_NAME]'s Signature Roasted Golden Suckling Whole Pig (Ideal for 8 …" at bounding box center [54, 180] width 95 height 20
type input "Peony [PERSON_NAME]'s Signature Roasted Golden Suckling Whole Pig (Ideal for 8 …"
click at [576, 11] on h4 "Publish" at bounding box center [572, 15] width 19 height 8
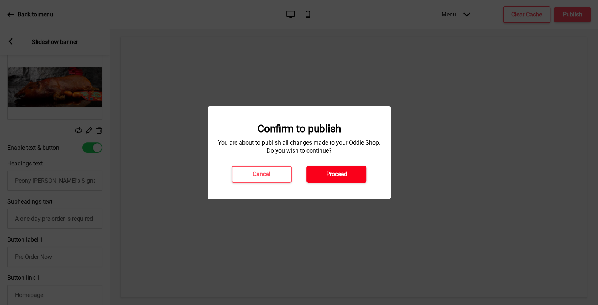
click at [337, 179] on button "Proceed" at bounding box center [337, 174] width 60 height 17
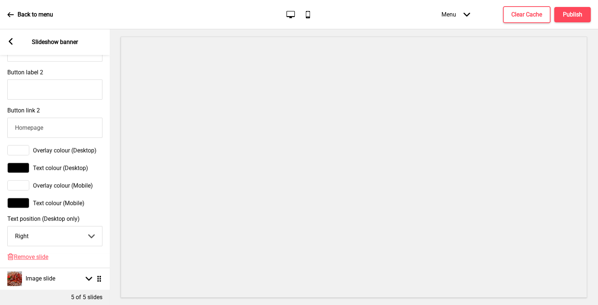
scroll to position [476, 0]
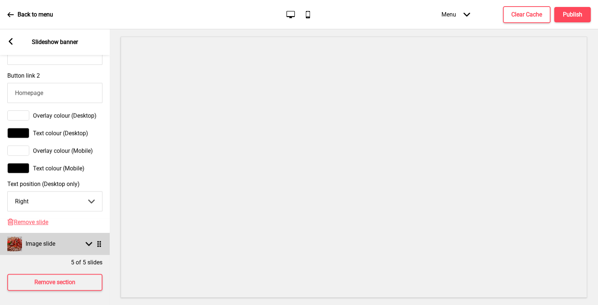
click at [93, 243] on div "Arrow down Drag" at bounding box center [92, 243] width 20 height 7
select select "right"
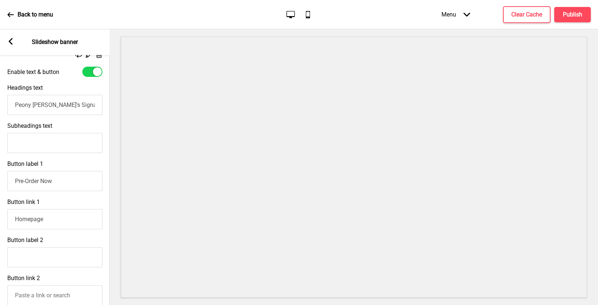
scroll to position [325, 0]
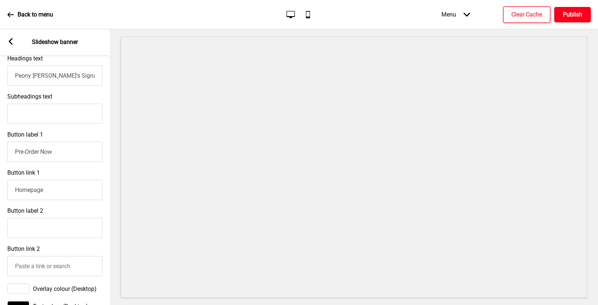
click at [570, 16] on h4 "Publish" at bounding box center [572, 15] width 19 height 8
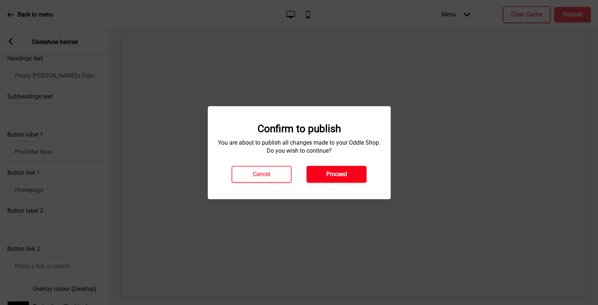
click at [338, 175] on h4 "Proceed" at bounding box center [336, 174] width 21 height 8
